Goal: Information Seeking & Learning: Learn about a topic

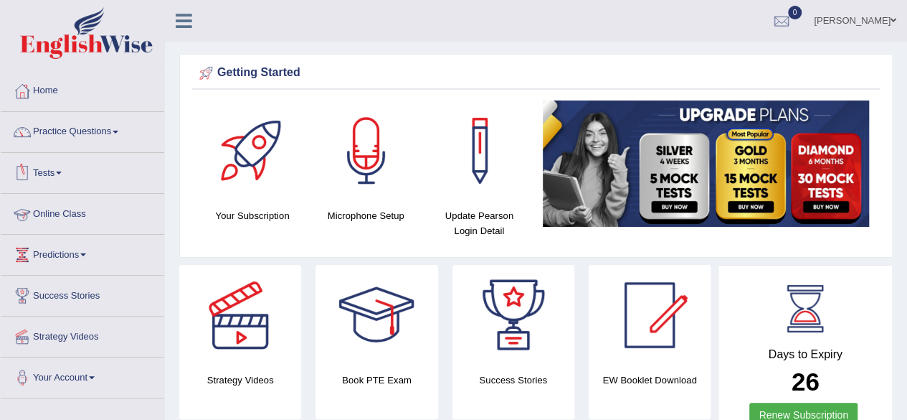
click at [69, 217] on link "Online Class" at bounding box center [83, 212] width 164 height 36
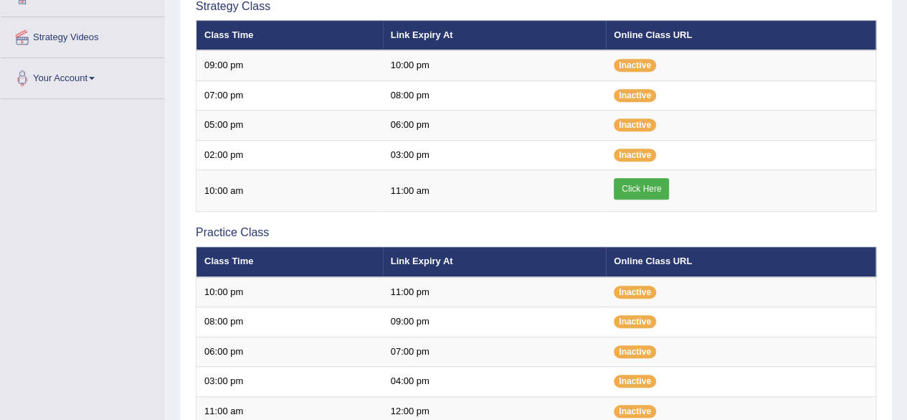
scroll to position [301, 0]
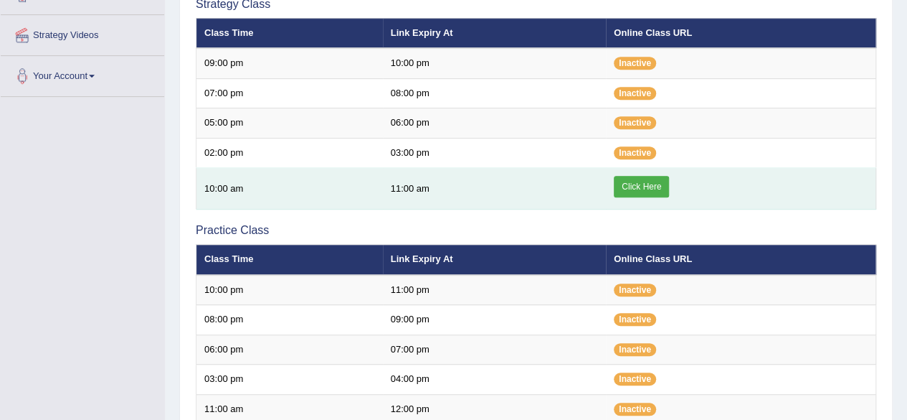
click at [638, 187] on link "Click Here" at bounding box center [641, 187] width 55 height 22
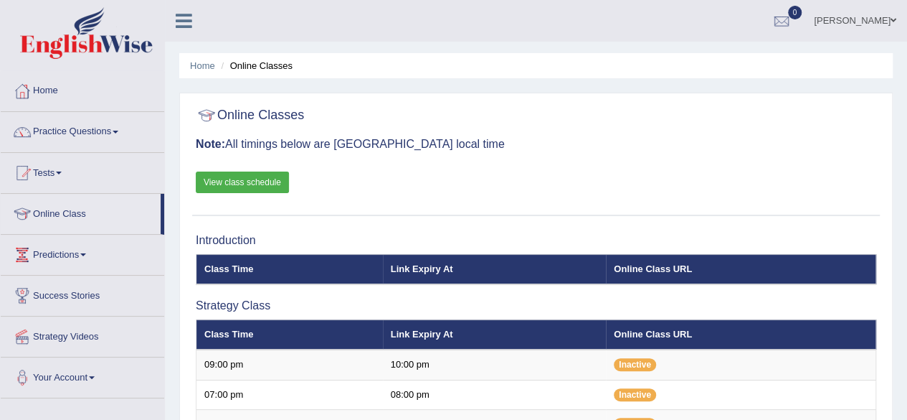
click at [214, 180] on link "View class schedule" at bounding box center [242, 182] width 93 height 22
